Goal: Information Seeking & Learning: Learn about a topic

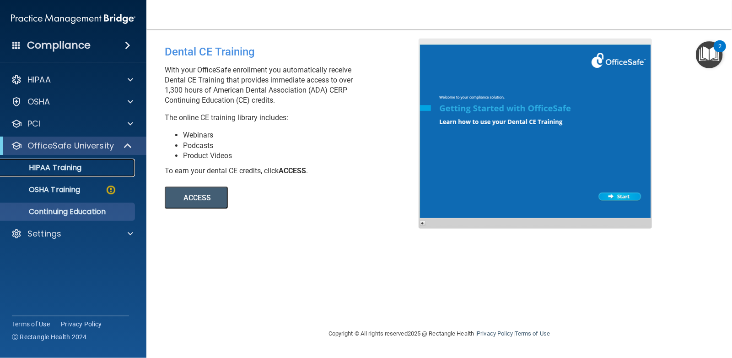
click at [77, 165] on p "HIPAA Training" at bounding box center [44, 167] width 76 height 9
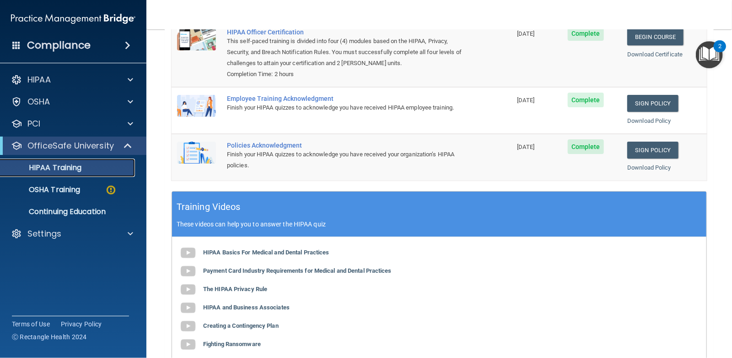
scroll to position [80, 0]
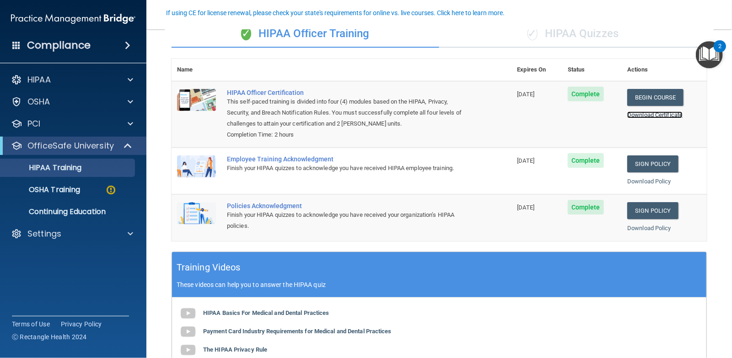
click at [637, 115] on link "Download Certificate" at bounding box center [655, 114] width 55 height 7
click at [651, 115] on link "Download Certificate" at bounding box center [655, 114] width 55 height 7
click at [641, 184] on link "Download Policy" at bounding box center [650, 181] width 44 height 7
click at [650, 226] on link "Download Policy" at bounding box center [650, 227] width 44 height 7
click at [665, 114] on link "Download Certificate" at bounding box center [655, 114] width 55 height 7
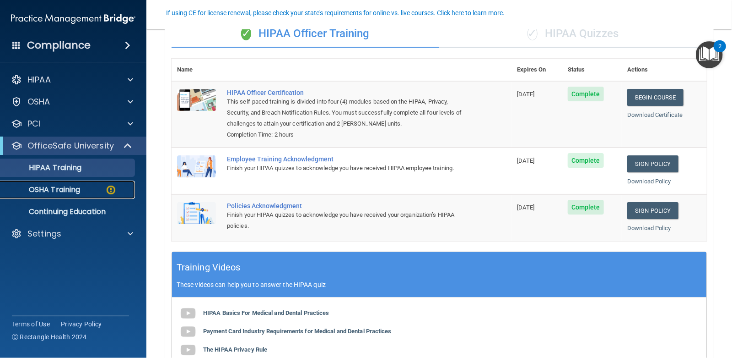
click at [73, 188] on p "OSHA Training" at bounding box center [43, 189] width 74 height 9
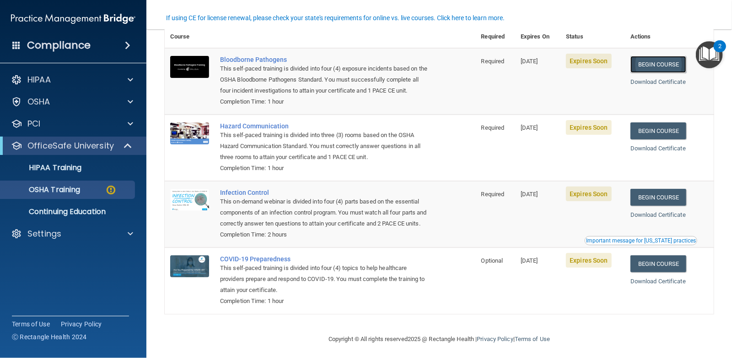
click at [670, 63] on link "Begin Course" at bounding box center [659, 64] width 56 height 17
click at [663, 81] on link "Download Certificate" at bounding box center [658, 81] width 55 height 7
click at [67, 168] on p "HIPAA Training" at bounding box center [44, 167] width 76 height 9
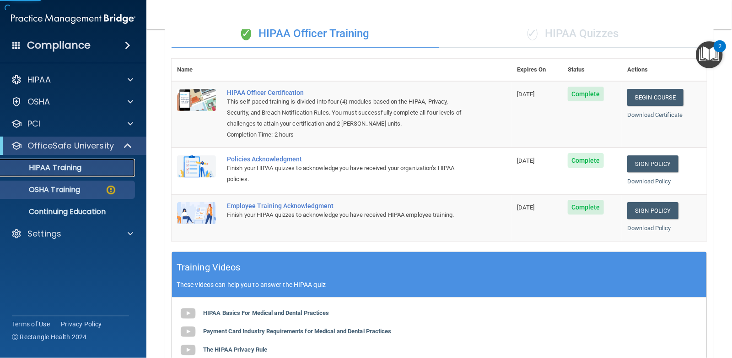
scroll to position [254, 0]
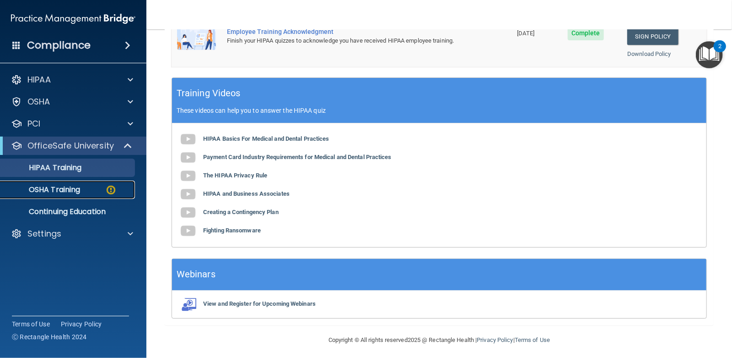
click at [65, 189] on p "OSHA Training" at bounding box center [43, 189] width 74 height 9
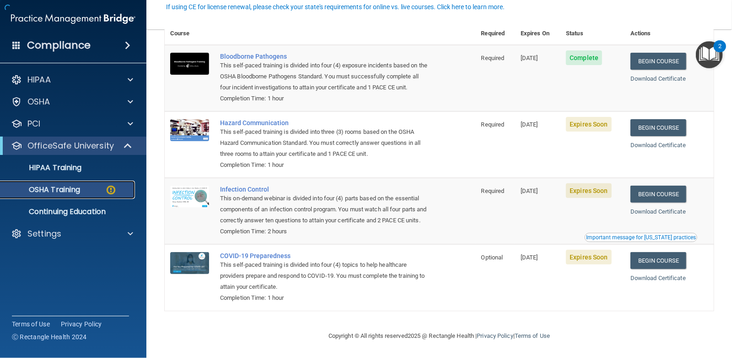
scroll to position [91, 0]
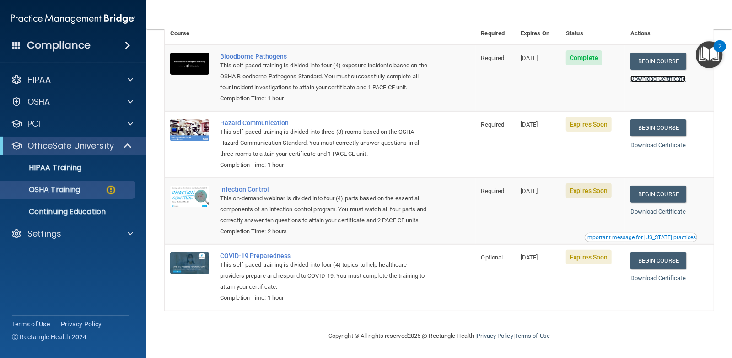
click at [668, 75] on link "Download Certificate" at bounding box center [658, 78] width 55 height 7
click at [646, 119] on link "Begin Course" at bounding box center [659, 127] width 56 height 17
click at [662, 188] on link "Begin Course" at bounding box center [659, 193] width 56 height 17
click at [81, 168] on p "HIPAA Training" at bounding box center [44, 167] width 76 height 9
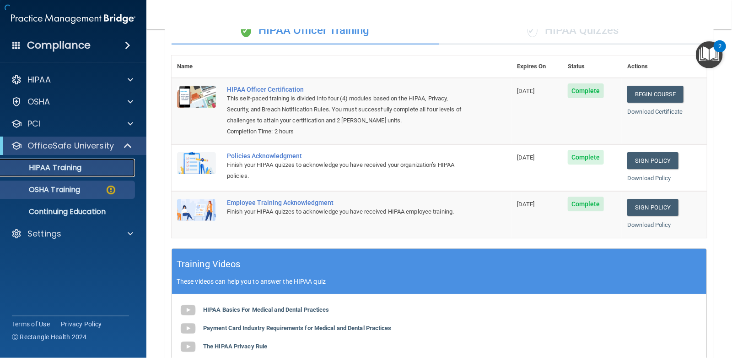
scroll to position [257, 0]
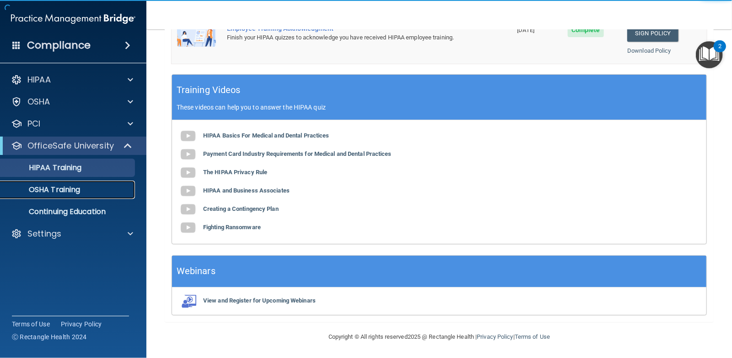
click at [80, 190] on p "OSHA Training" at bounding box center [43, 189] width 74 height 9
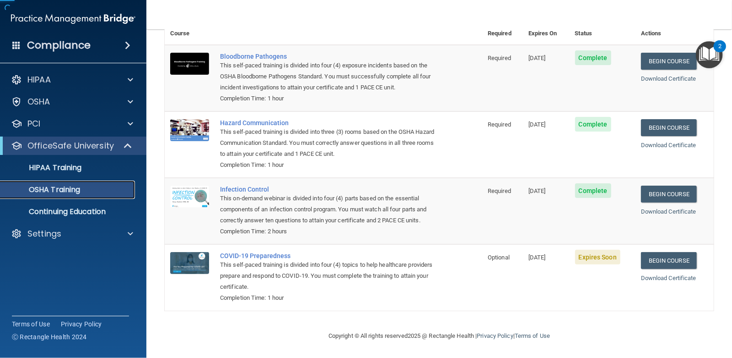
scroll to position [69, 0]
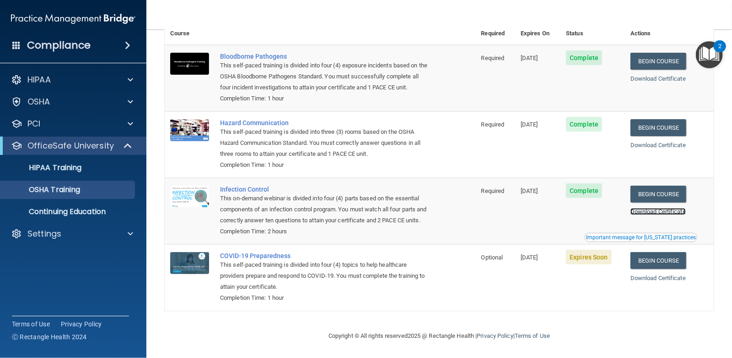
click at [667, 208] on link "Download Certificate" at bounding box center [658, 211] width 55 height 7
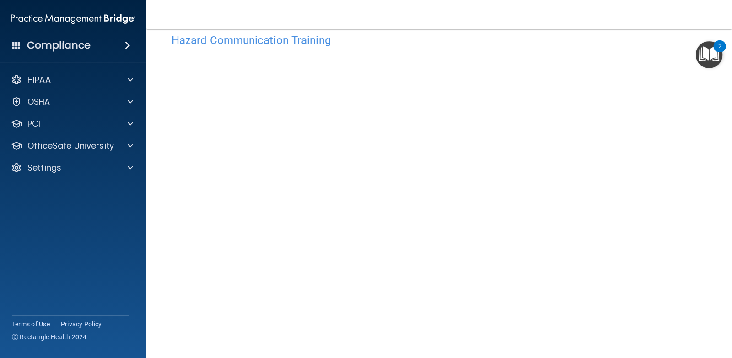
scroll to position [32, 0]
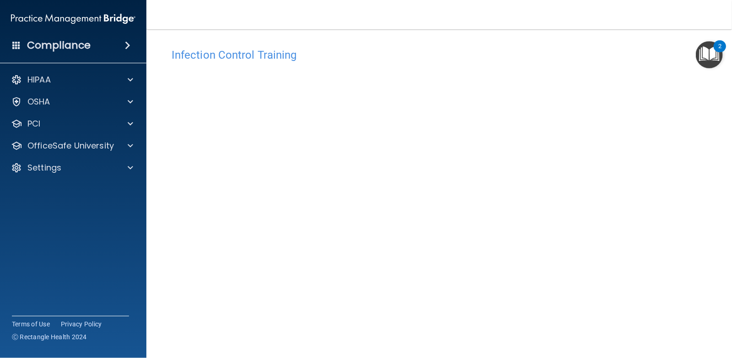
scroll to position [19, 0]
